Goal: Book appointment/travel/reservation

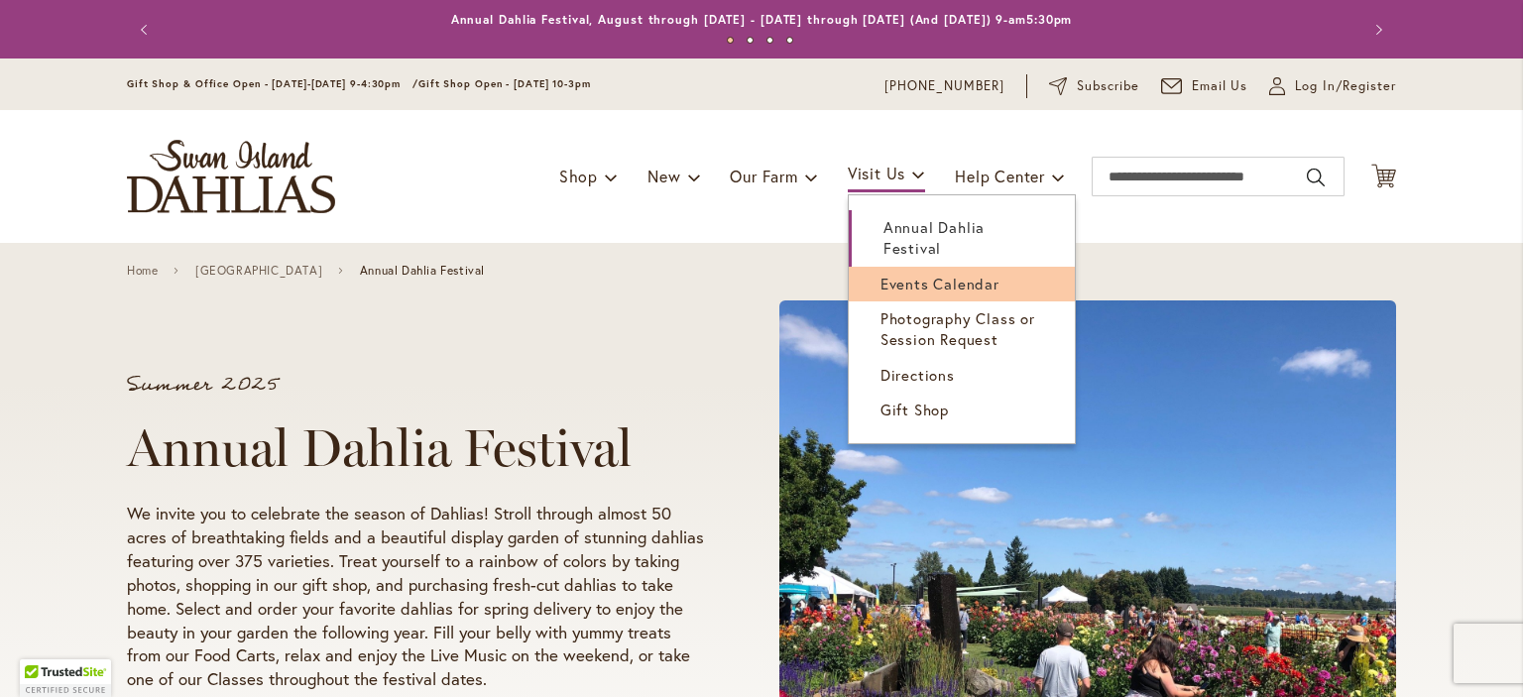
click at [909, 274] on span "Events Calendar" at bounding box center [940, 284] width 119 height 20
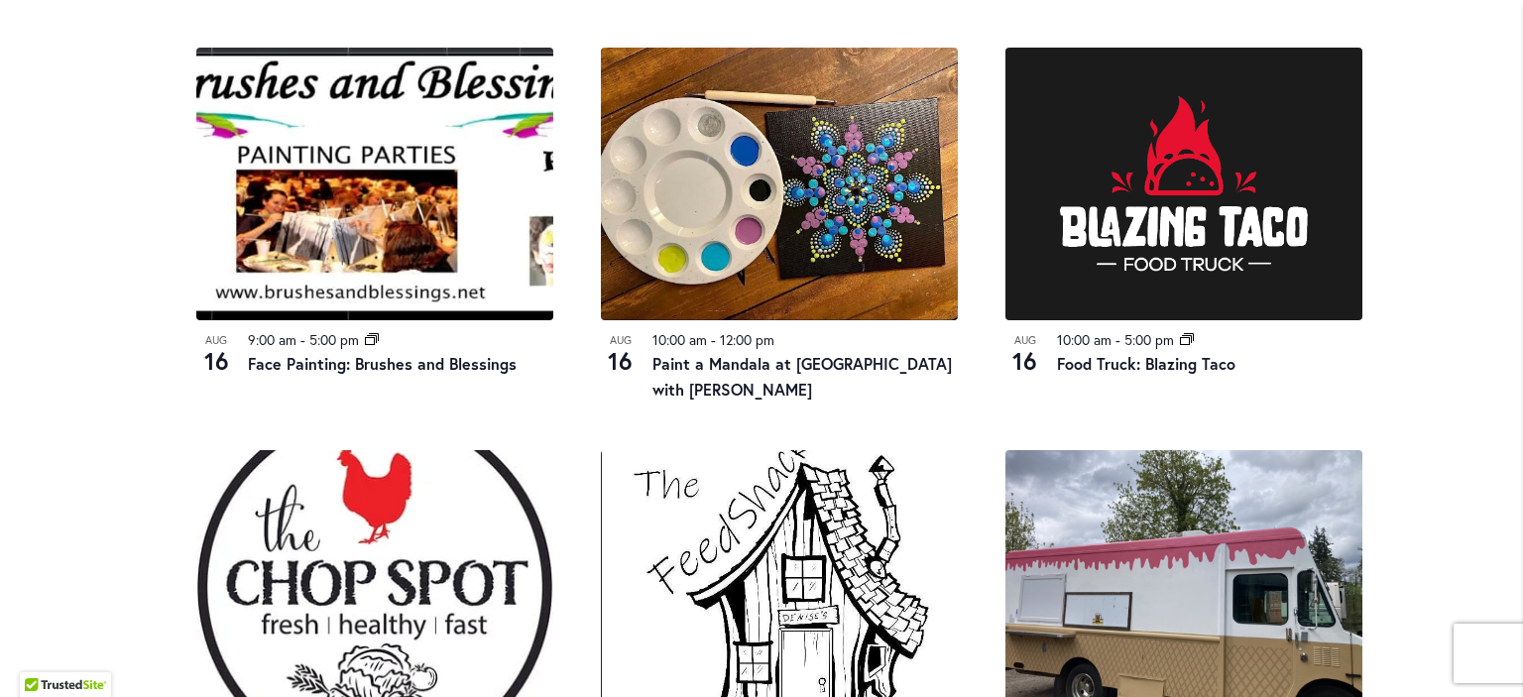
scroll to position [2440, 0]
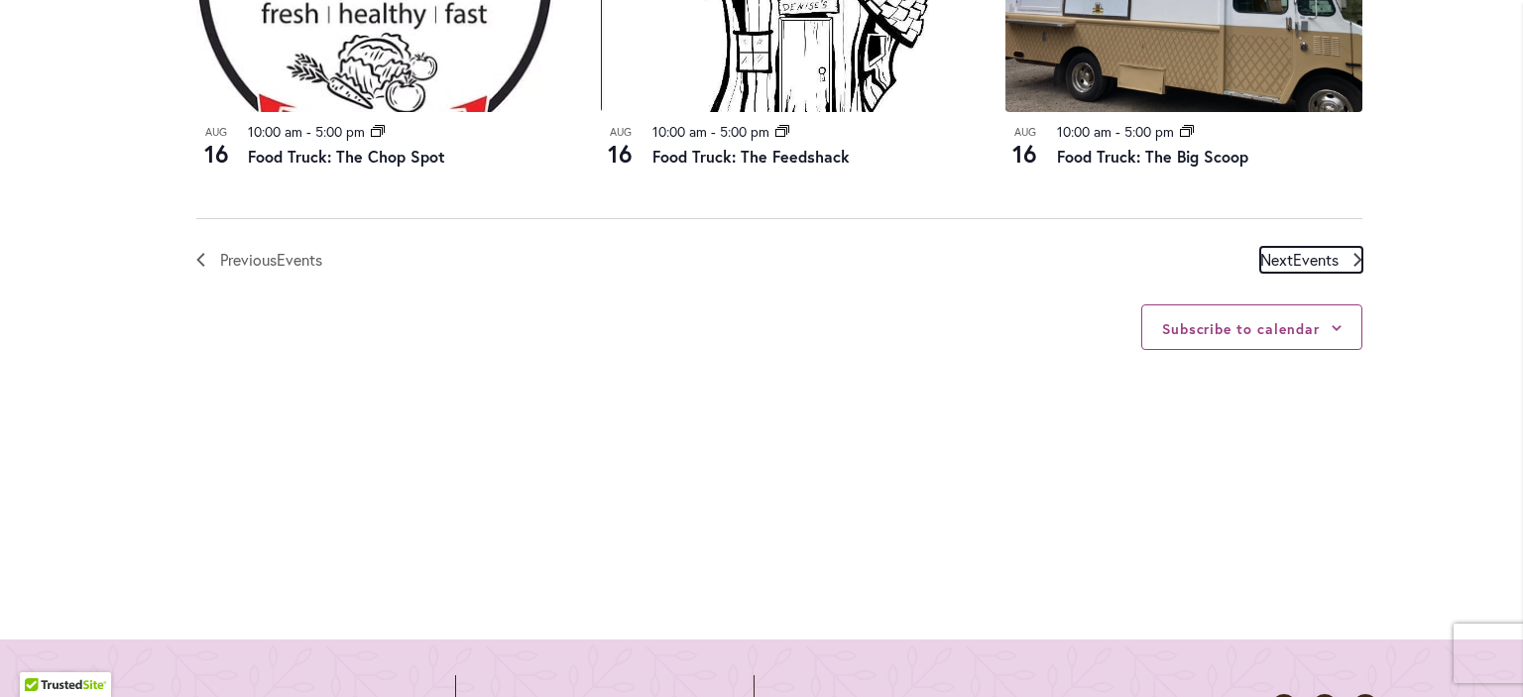
click at [1311, 262] on span "Events" at bounding box center [1316, 259] width 46 height 21
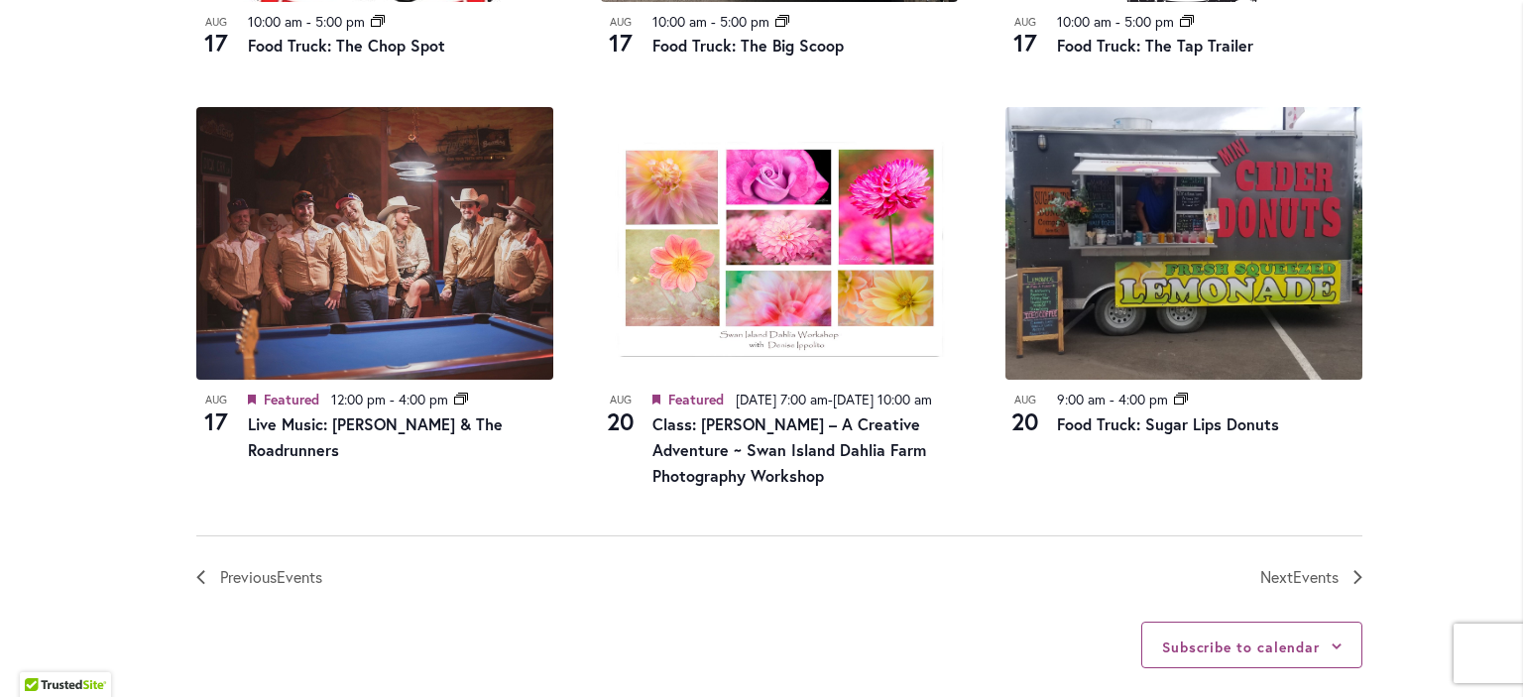
scroll to position [1588, 0]
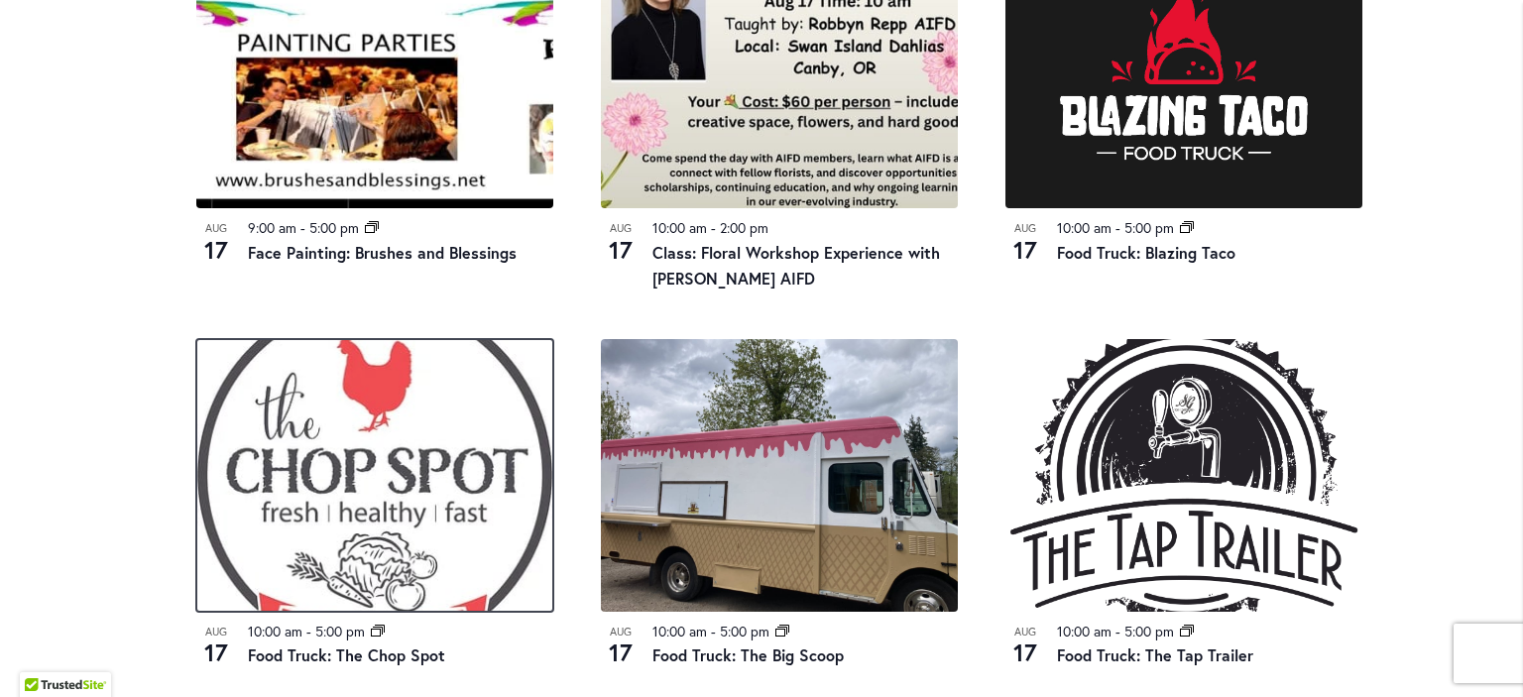
click at [385, 496] on img at bounding box center [374, 475] width 357 height 273
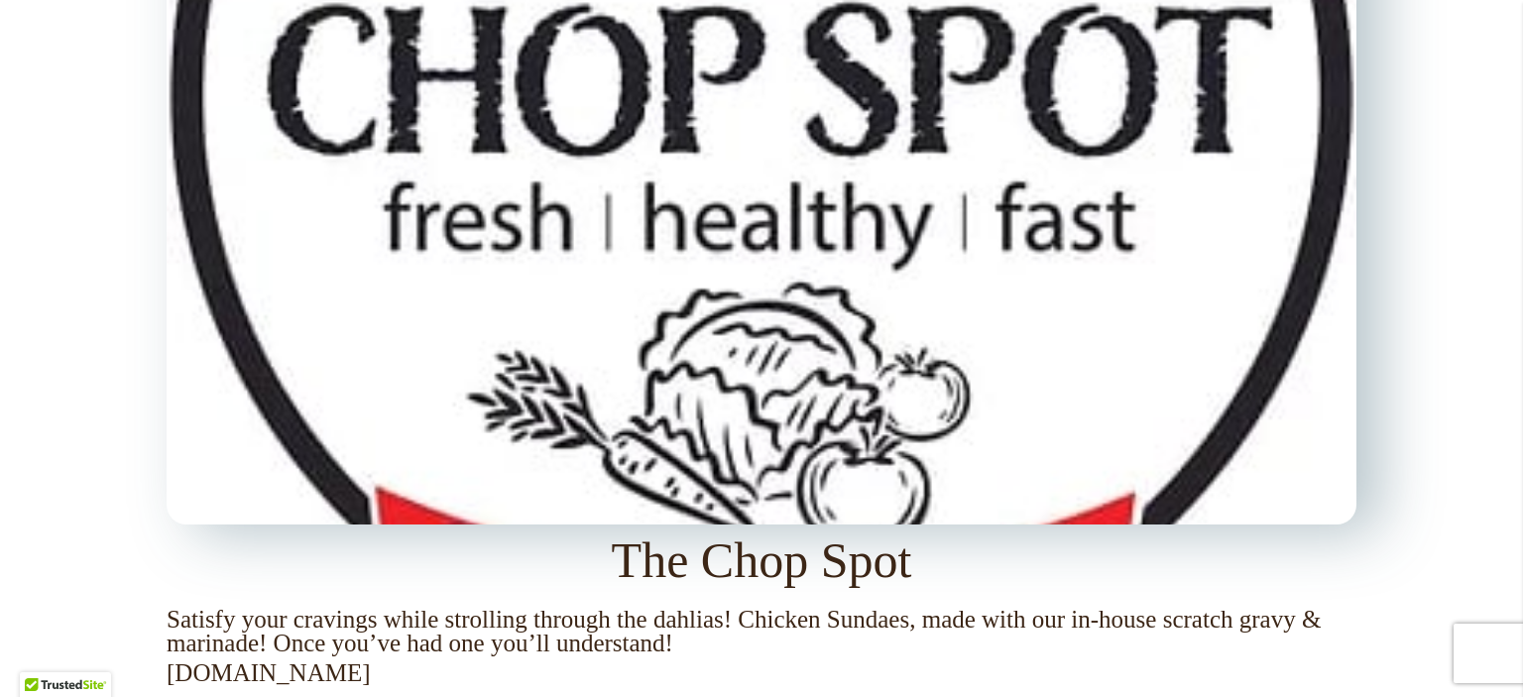
scroll to position [2440, 0]
